Goal: Task Accomplishment & Management: Use online tool/utility

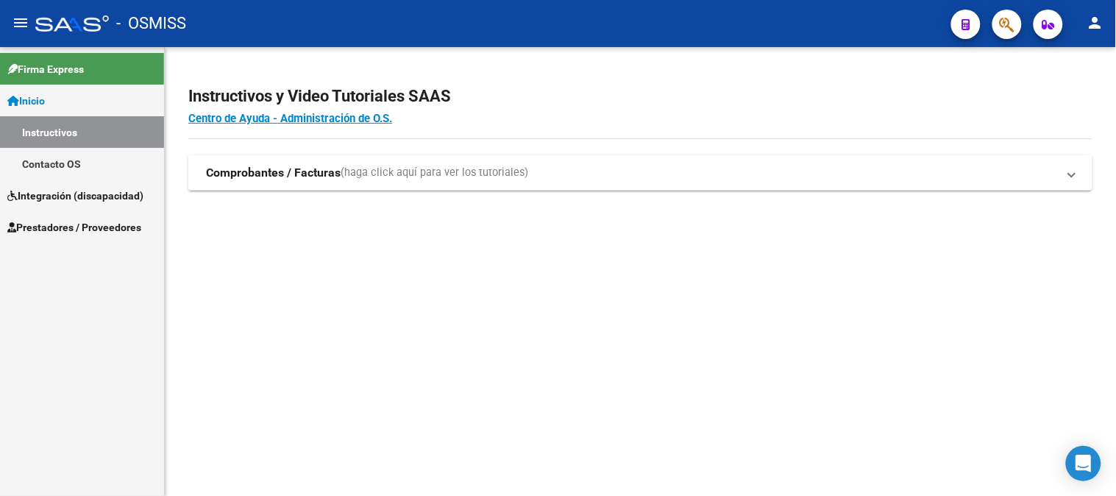
click at [99, 223] on span "Prestadores / Proveedores" at bounding box center [74, 227] width 134 height 16
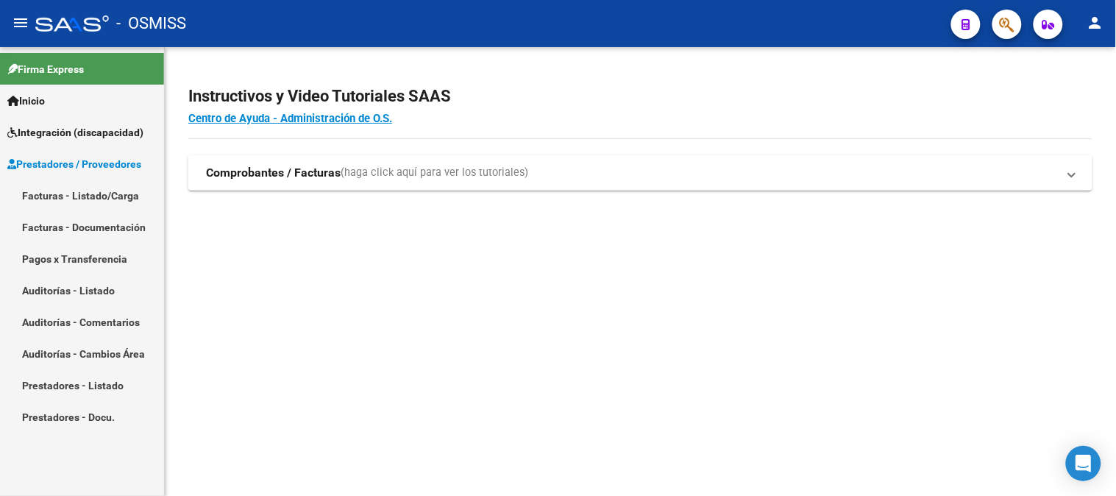
click at [60, 193] on link "Facturas - Listado/Carga" at bounding box center [82, 195] width 164 height 32
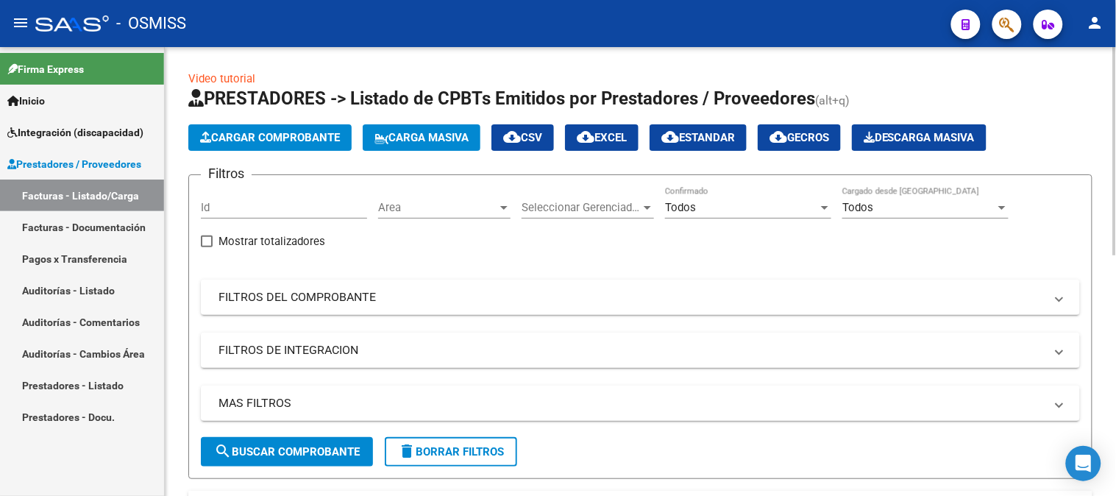
click at [414, 134] on span "Carga Masiva" at bounding box center [421, 137] width 94 height 13
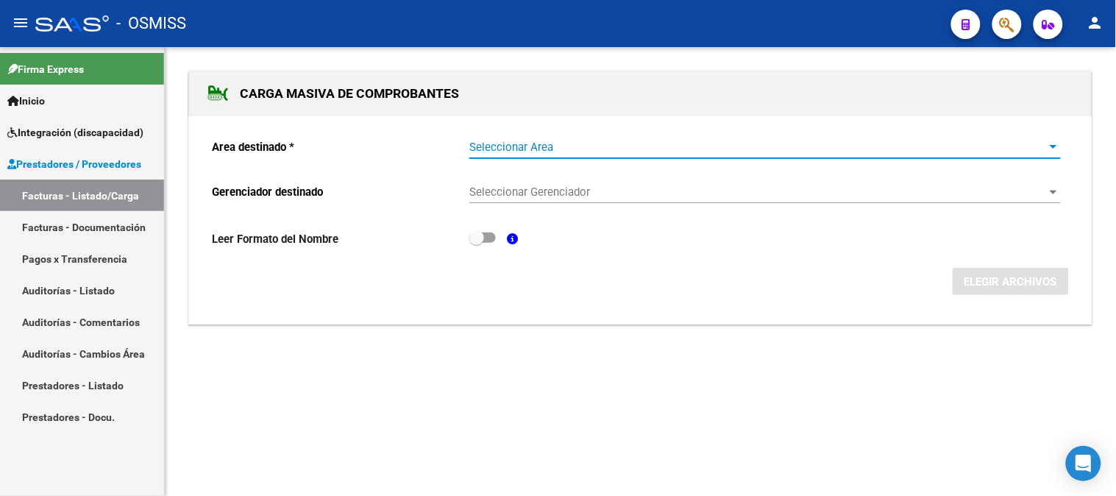
click at [584, 149] on span "Seleccionar Area" at bounding box center [758, 147] width 578 height 13
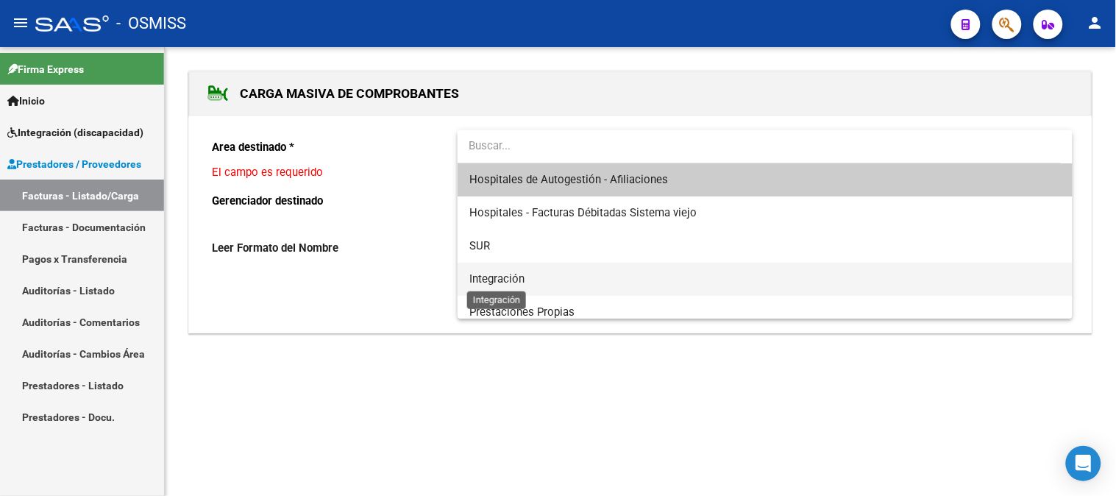
click at [518, 280] on span "Integración" at bounding box center [496, 278] width 55 height 13
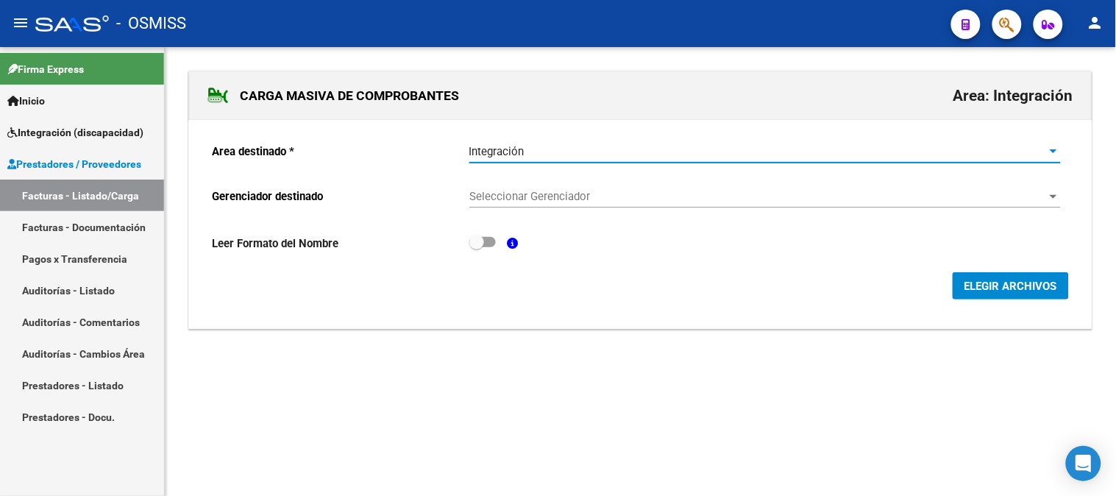
click at [517, 193] on span "Seleccionar Gerenciador" at bounding box center [758, 196] width 578 height 13
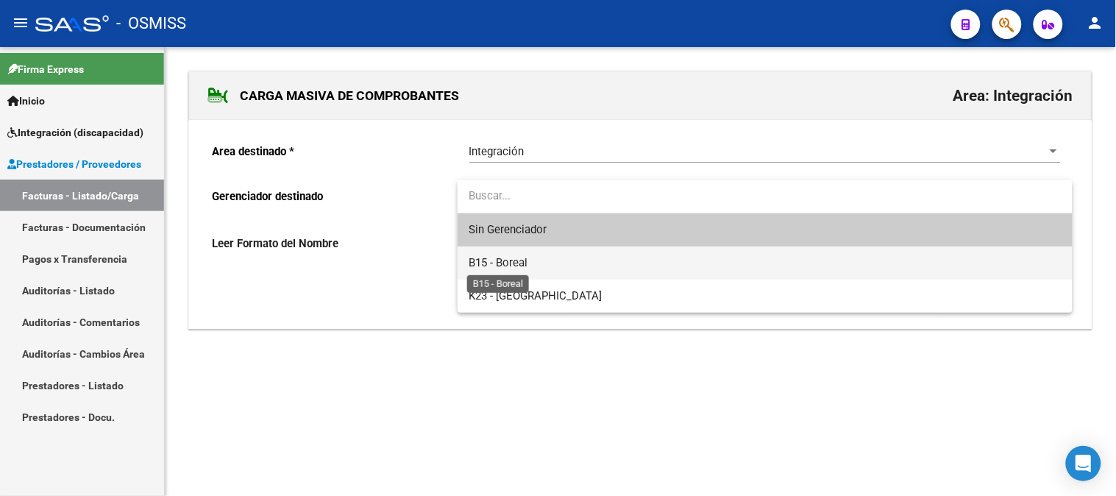
click at [513, 266] on span "B15 - Boreal" at bounding box center [498, 262] width 59 height 13
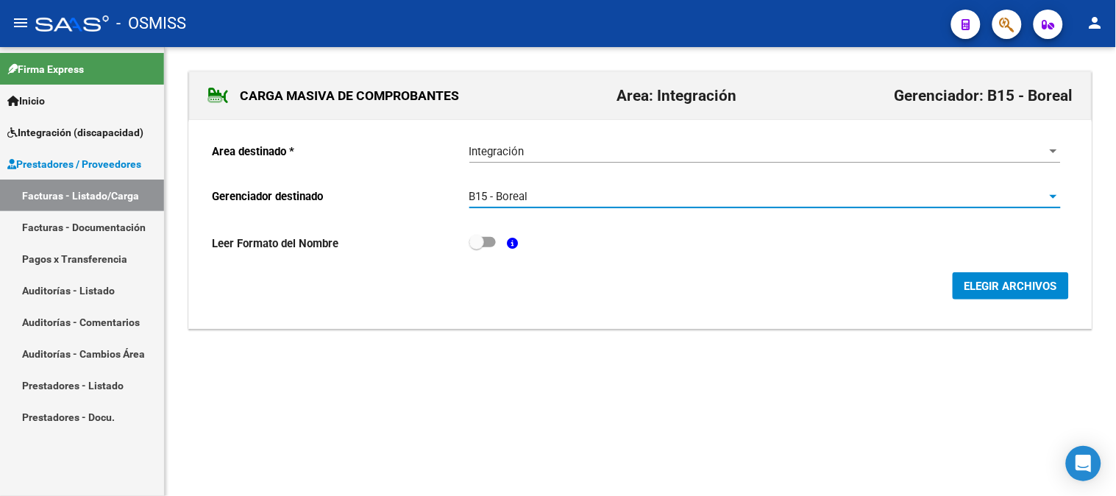
click at [496, 243] on div "Leer Formato del Nombre" at bounding box center [640, 246] width 857 height 27
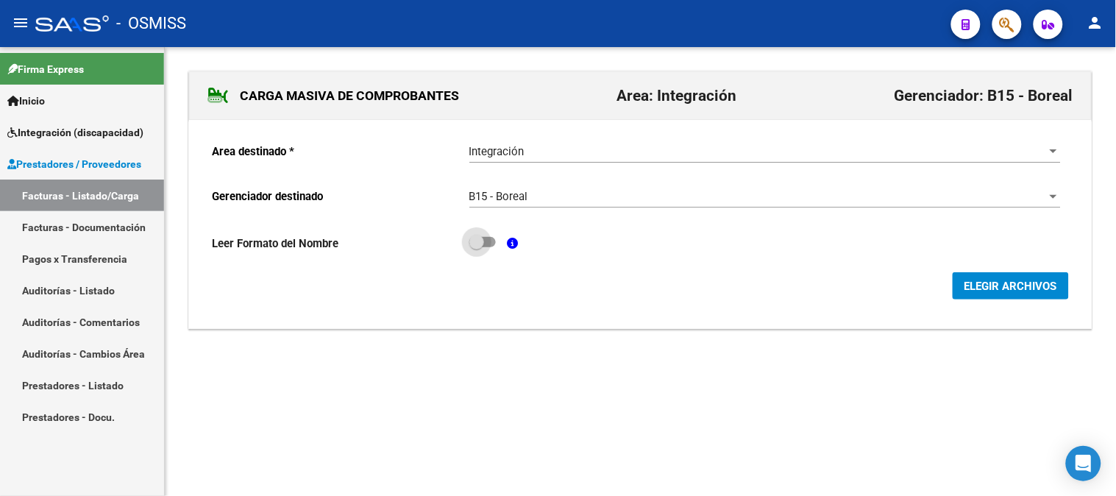
click at [493, 246] on span at bounding box center [482, 242] width 26 height 10
click at [477, 247] on input "checkbox" at bounding box center [476, 247] width 1 height 1
checkbox input "true"
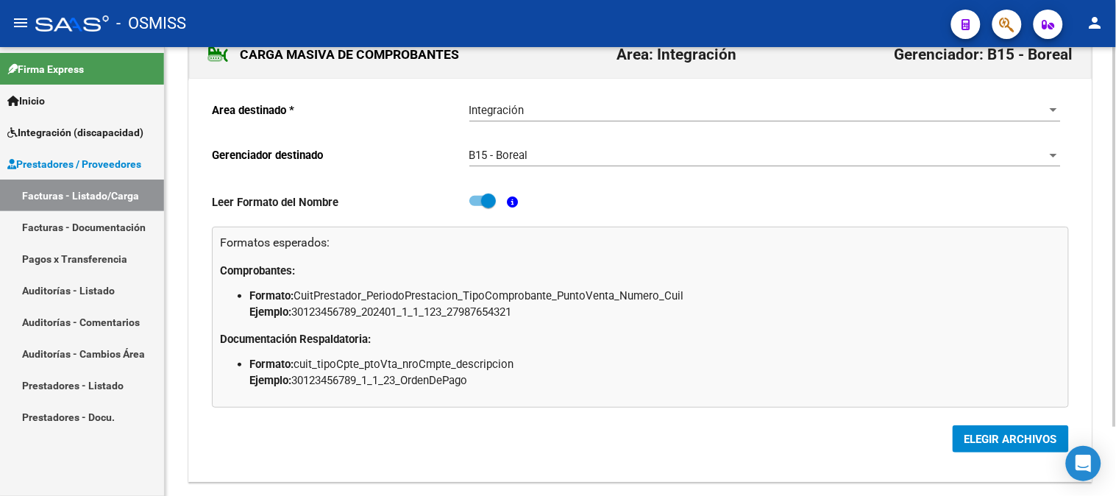
scroll to position [82, 0]
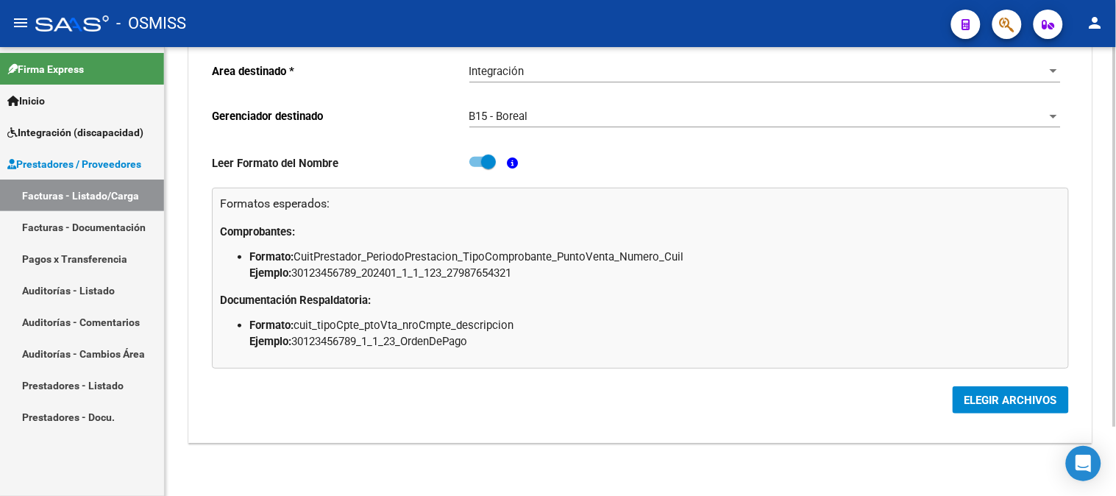
click at [1012, 405] on span "ELEGIR ARCHIVOS" at bounding box center [1010, 400] width 93 height 13
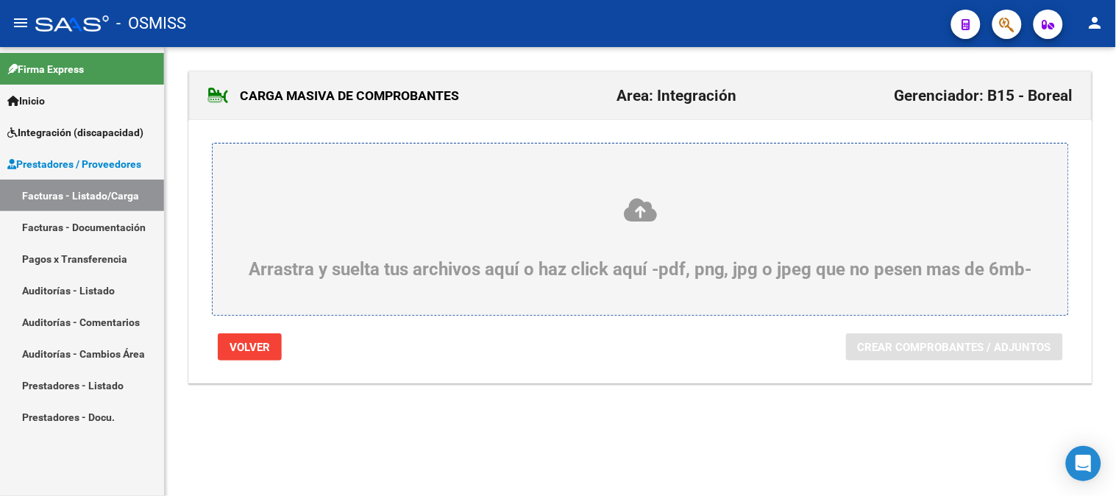
scroll to position [0, 0]
click at [631, 221] on icon at bounding box center [640, 209] width 785 height 27
click at [0, 0] on input "Arrastra y suelta tus archivos aquí o haz click aquí -pdf, png, jpg o jpeg que …" at bounding box center [0, 0] width 0 height 0
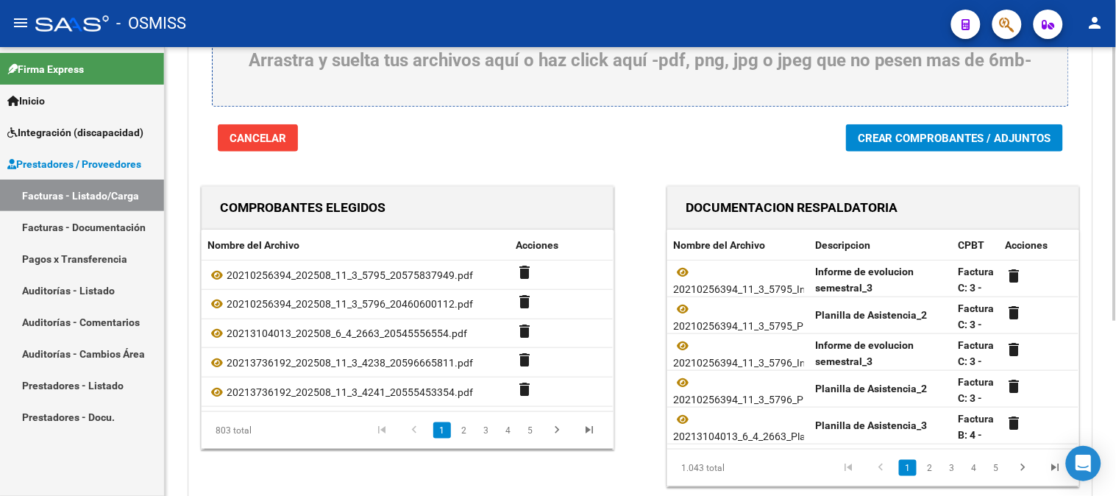
scroll to position [121, 0]
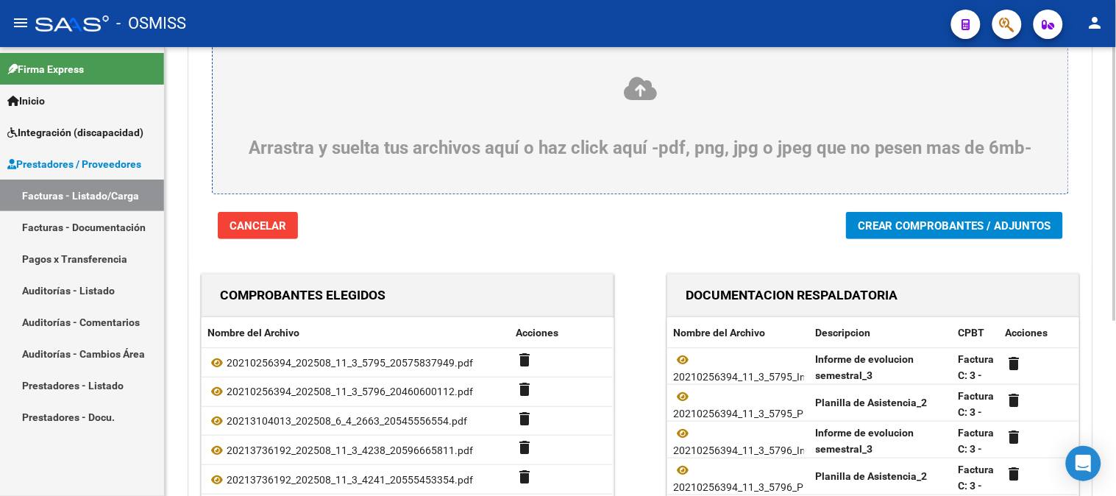
click at [920, 232] on span "Crear Comprobantes / Adjuntos" at bounding box center [954, 225] width 193 height 13
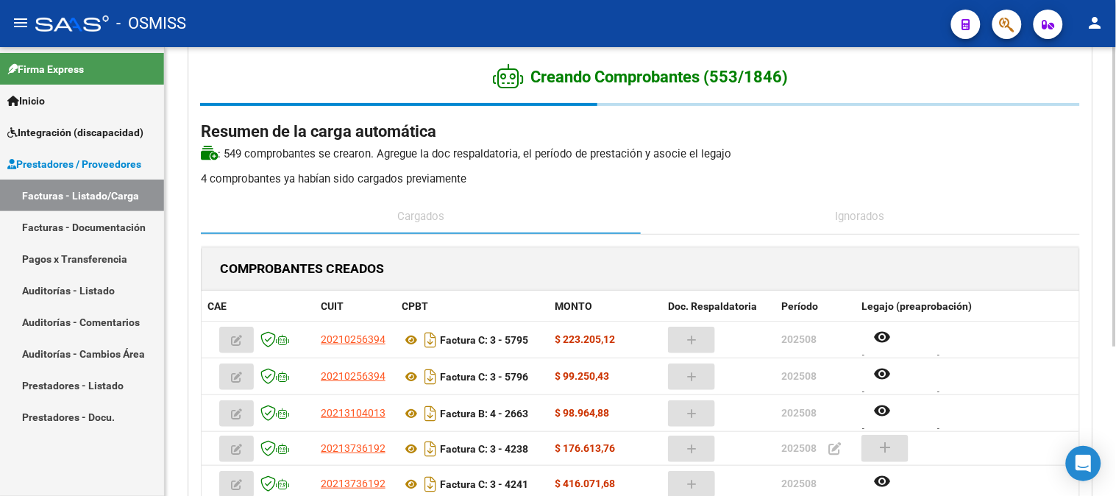
scroll to position [0, 0]
